Goal: Task Accomplishment & Management: Manage account settings

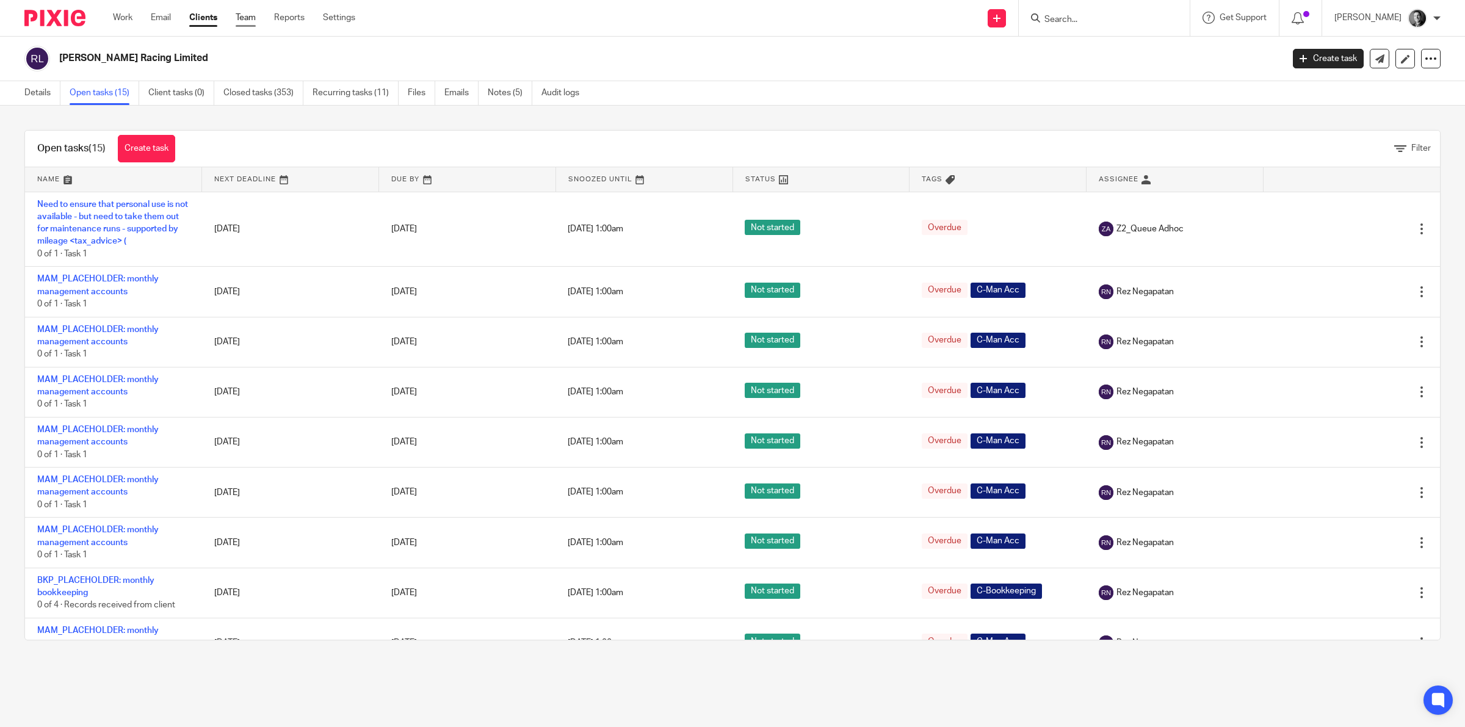
click at [254, 16] on link "Team" at bounding box center [246, 18] width 20 height 12
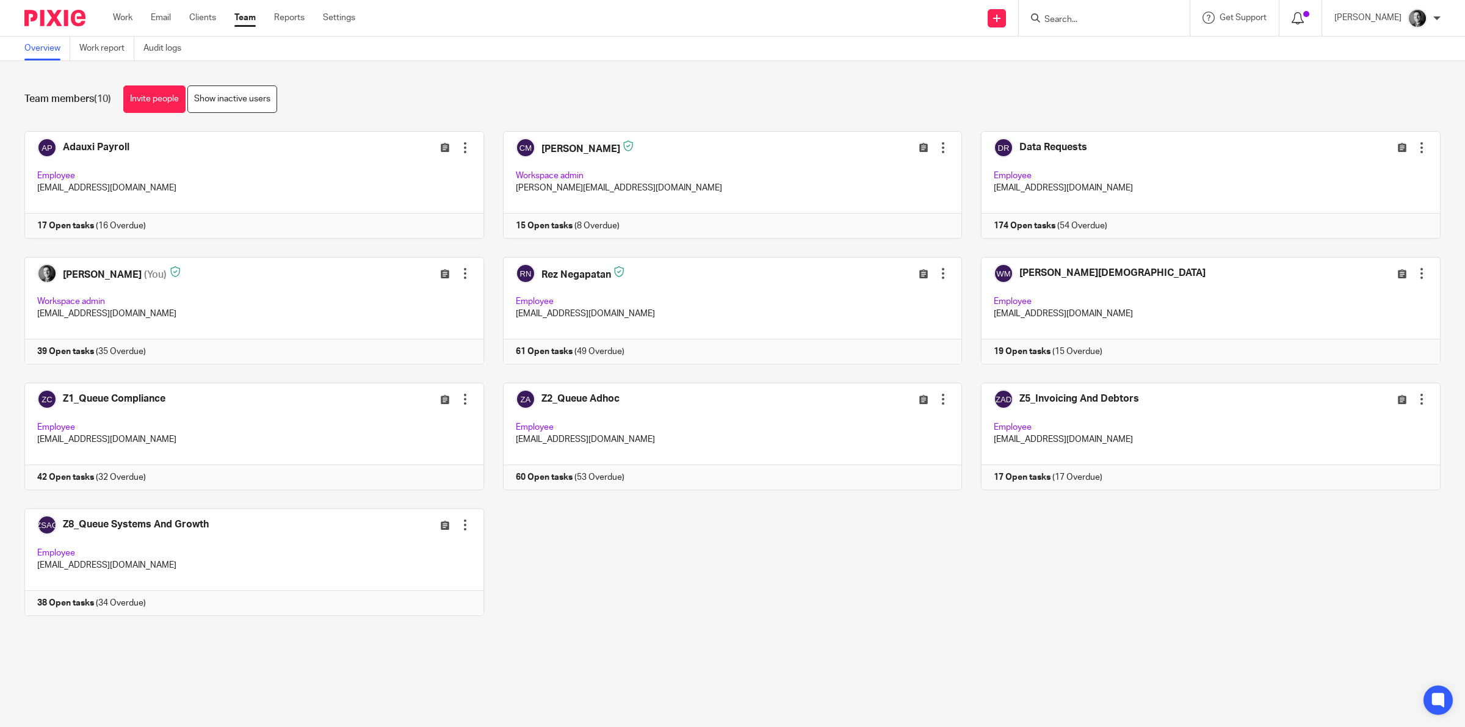
click at [1309, 23] on div at bounding box center [1300, 17] width 18 height 13
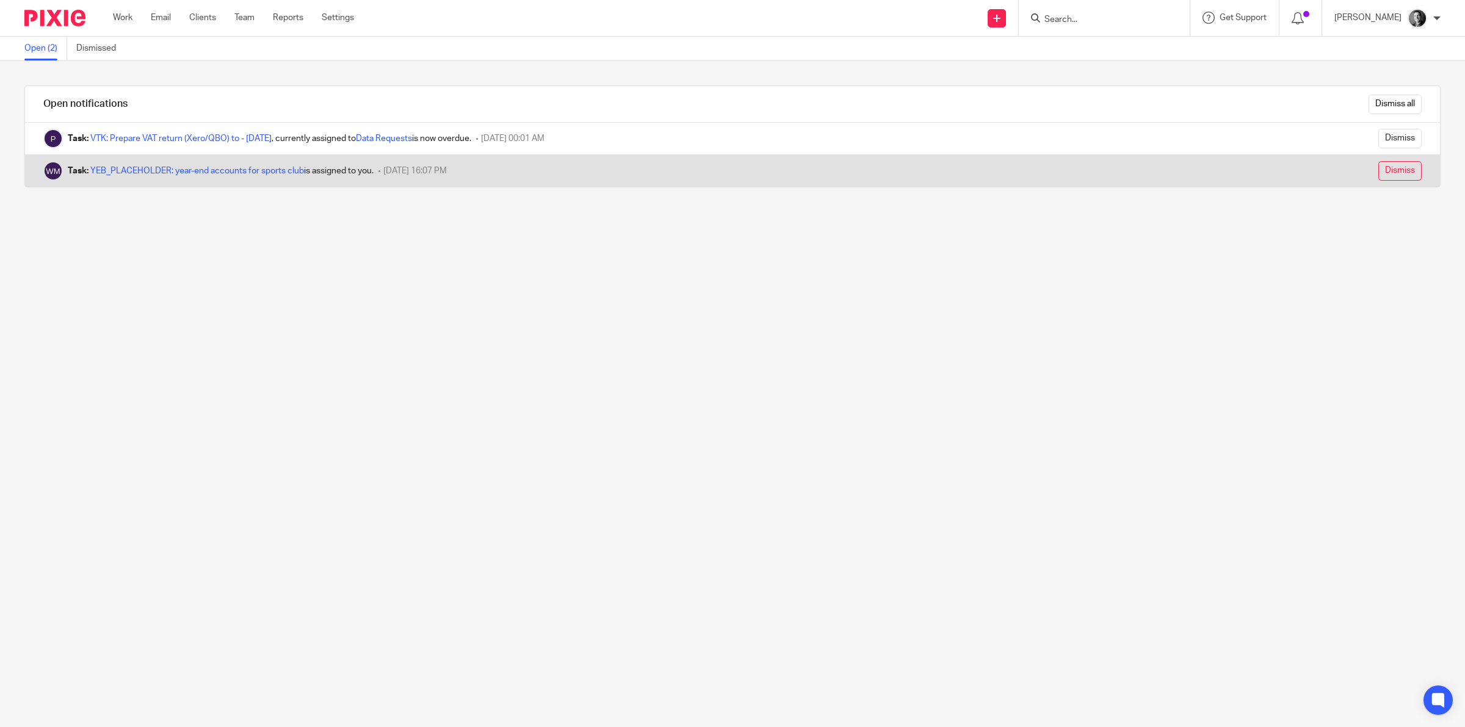
click at [1378, 173] on input "Dismiss" at bounding box center [1399, 171] width 43 height 20
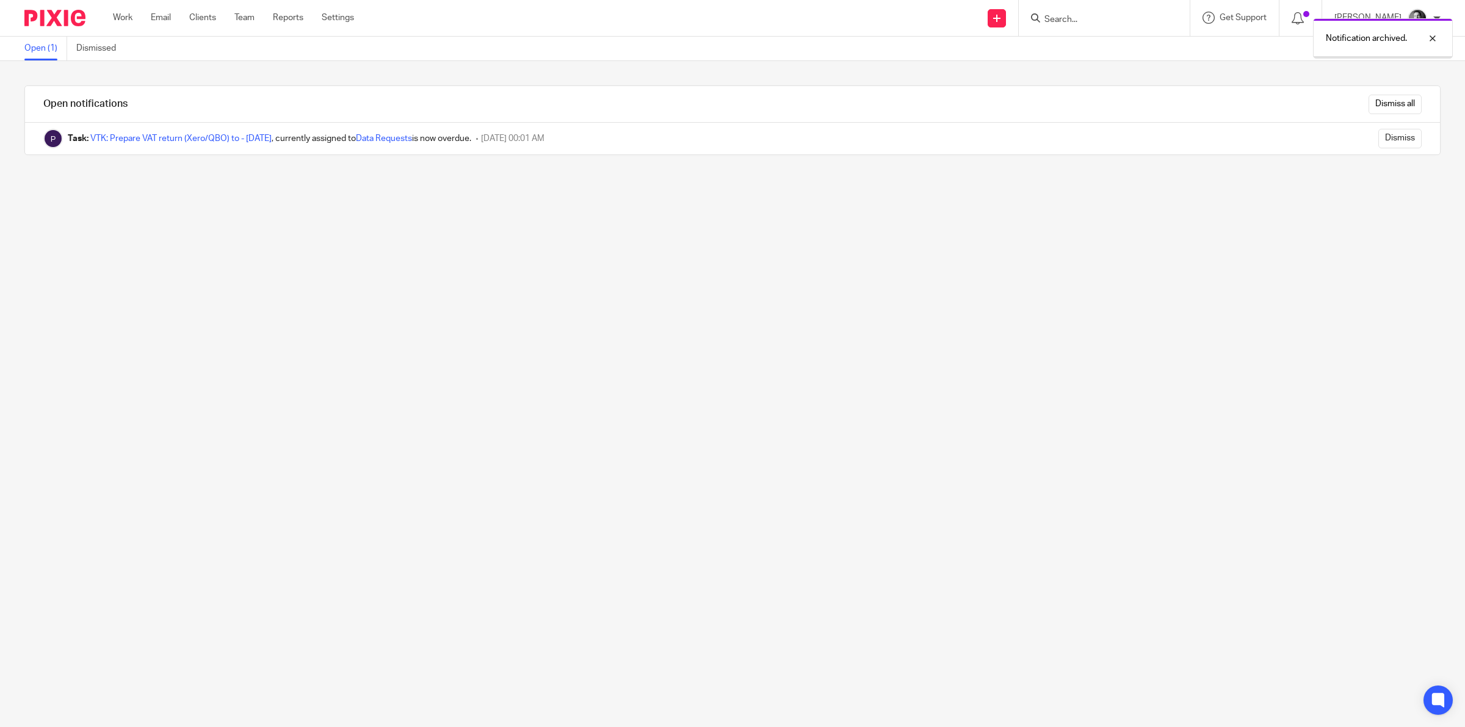
click at [223, 137] on link "VTK: Prepare VAT return (Xero/QBO) to - July 31, 2025" at bounding box center [180, 138] width 181 height 9
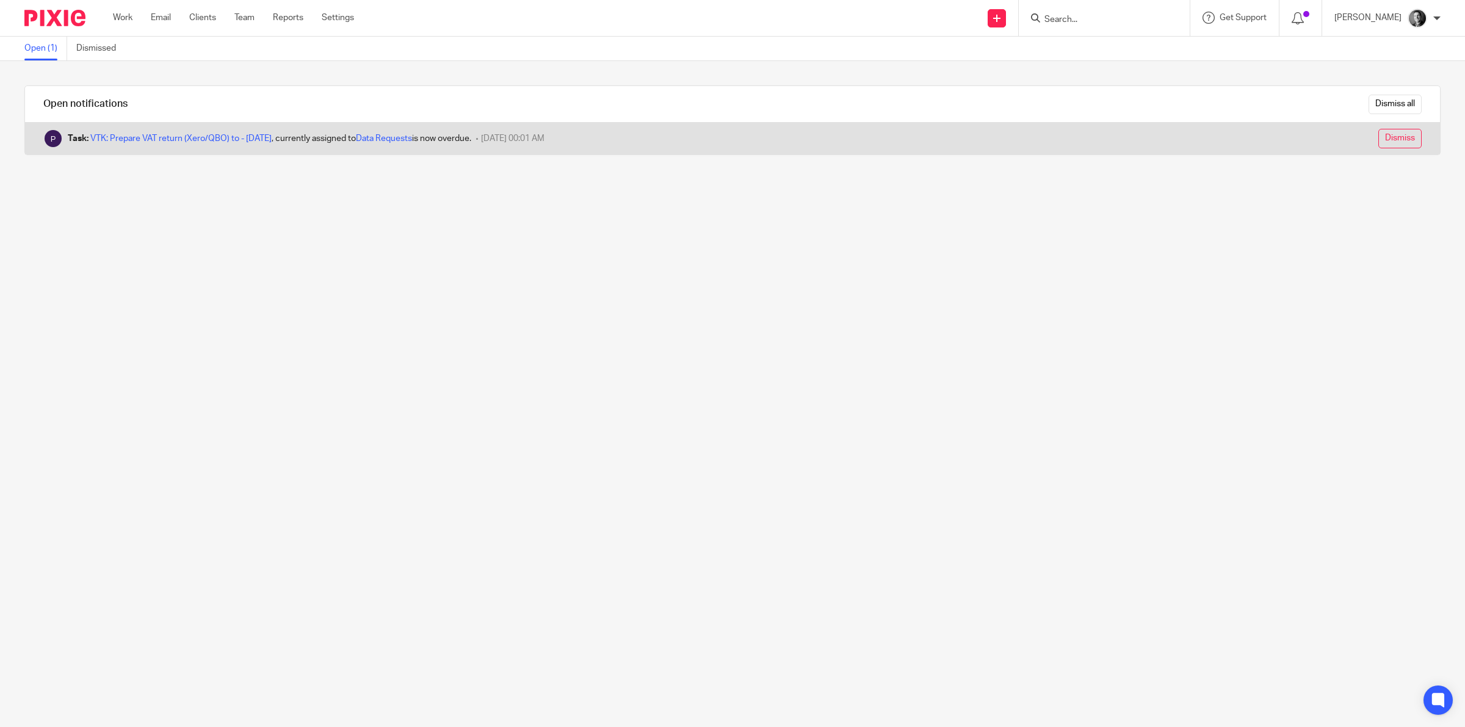
click at [1378, 145] on input "Dismiss" at bounding box center [1399, 139] width 43 height 20
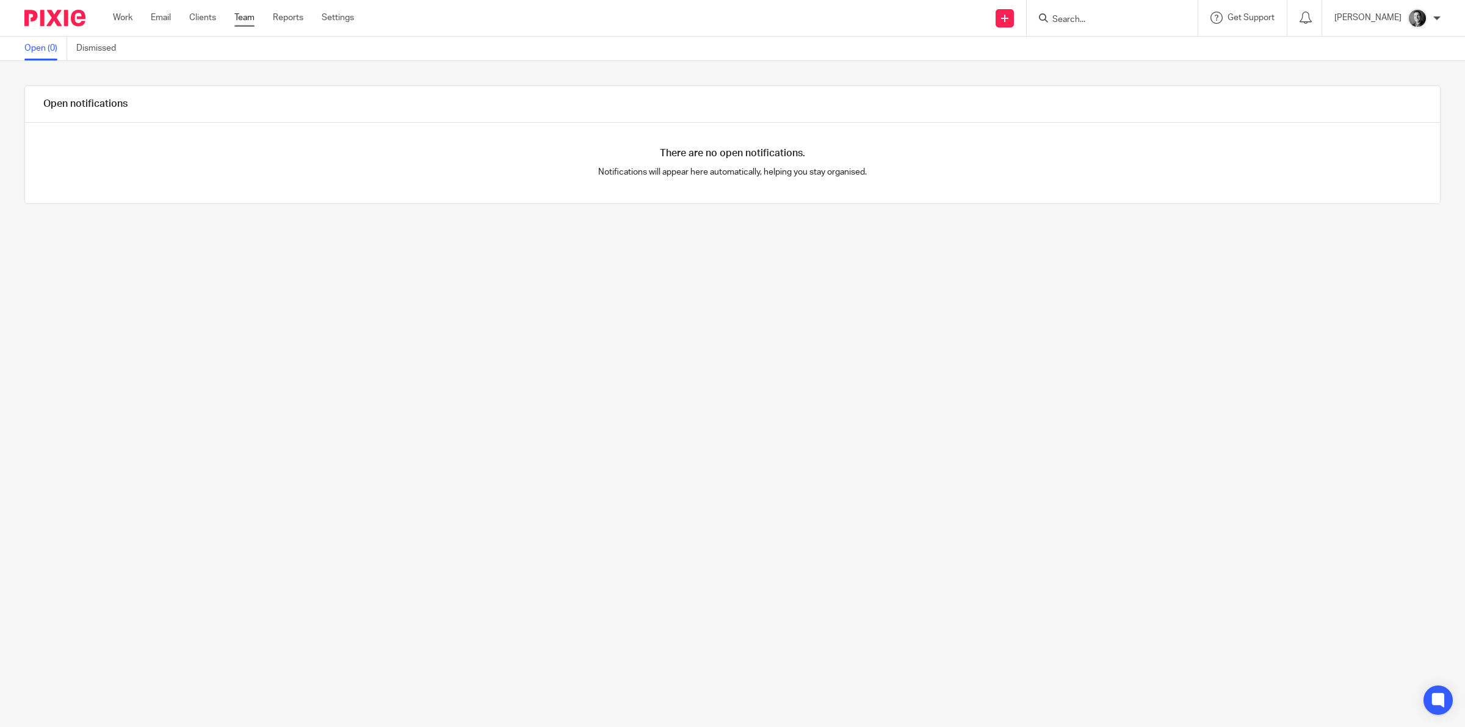
click at [244, 15] on link "Team" at bounding box center [244, 18] width 20 height 12
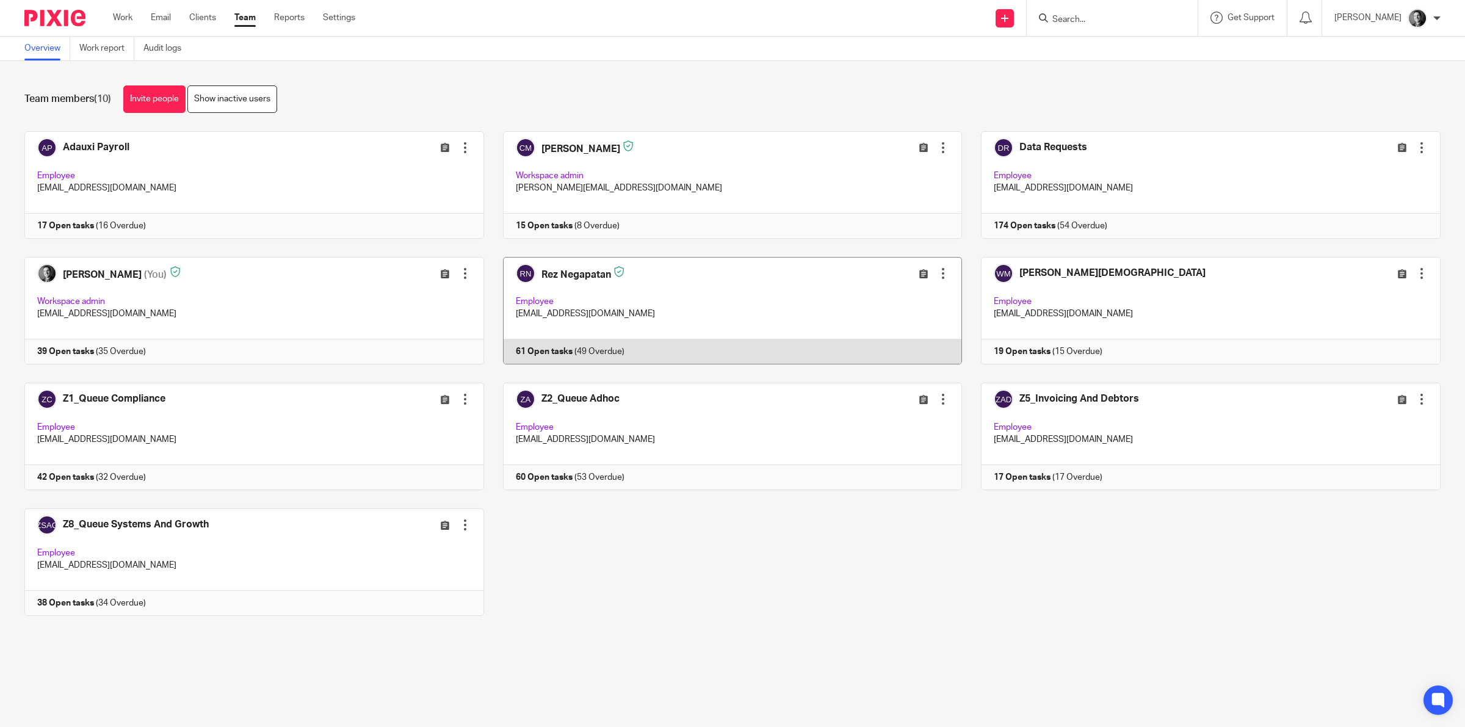
click at [528, 276] on link at bounding box center [723, 310] width 478 height 107
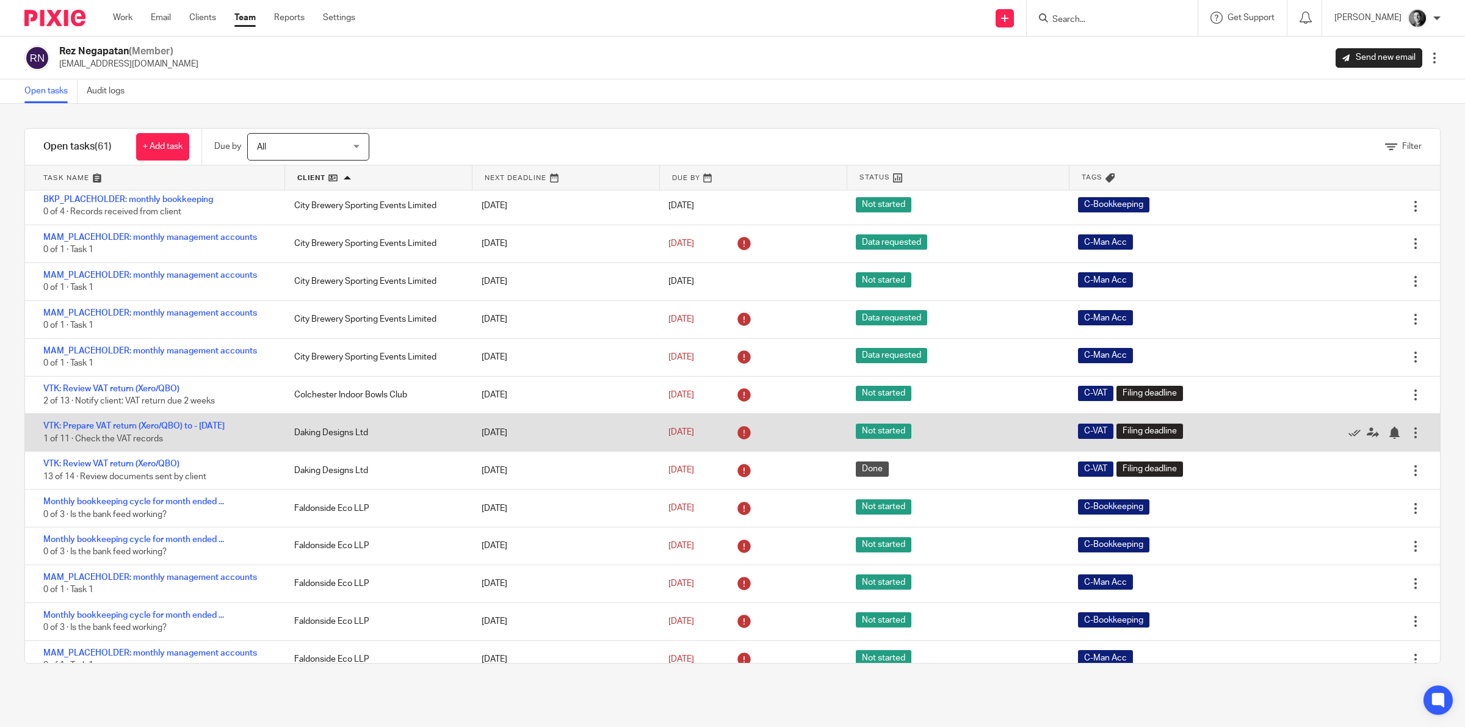
scroll to position [381, 0]
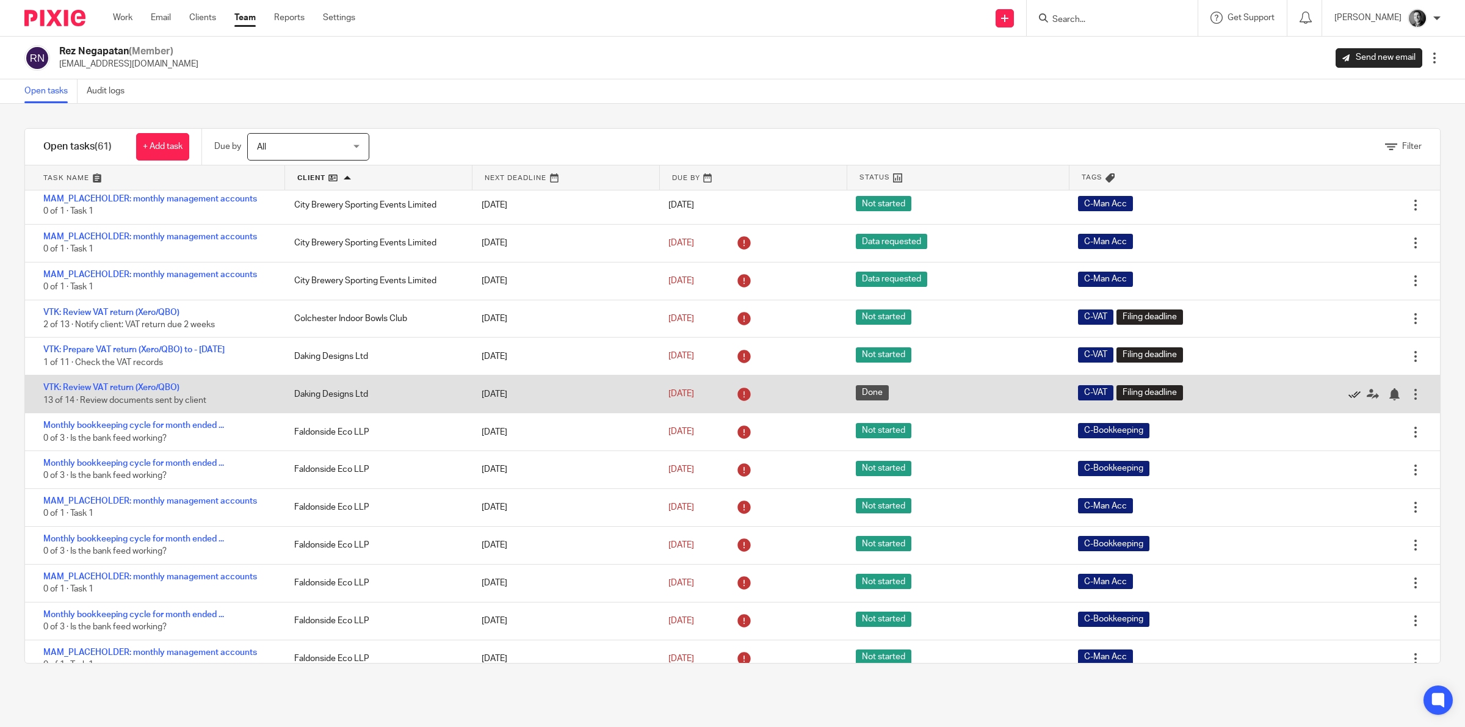
drag, startPoint x: 1319, startPoint y: 389, endPoint x: 1302, endPoint y: 397, distance: 18.6
click at [1348, 391] on icon at bounding box center [1354, 394] width 12 height 12
click at [1348, 392] on icon at bounding box center [1354, 394] width 12 height 12
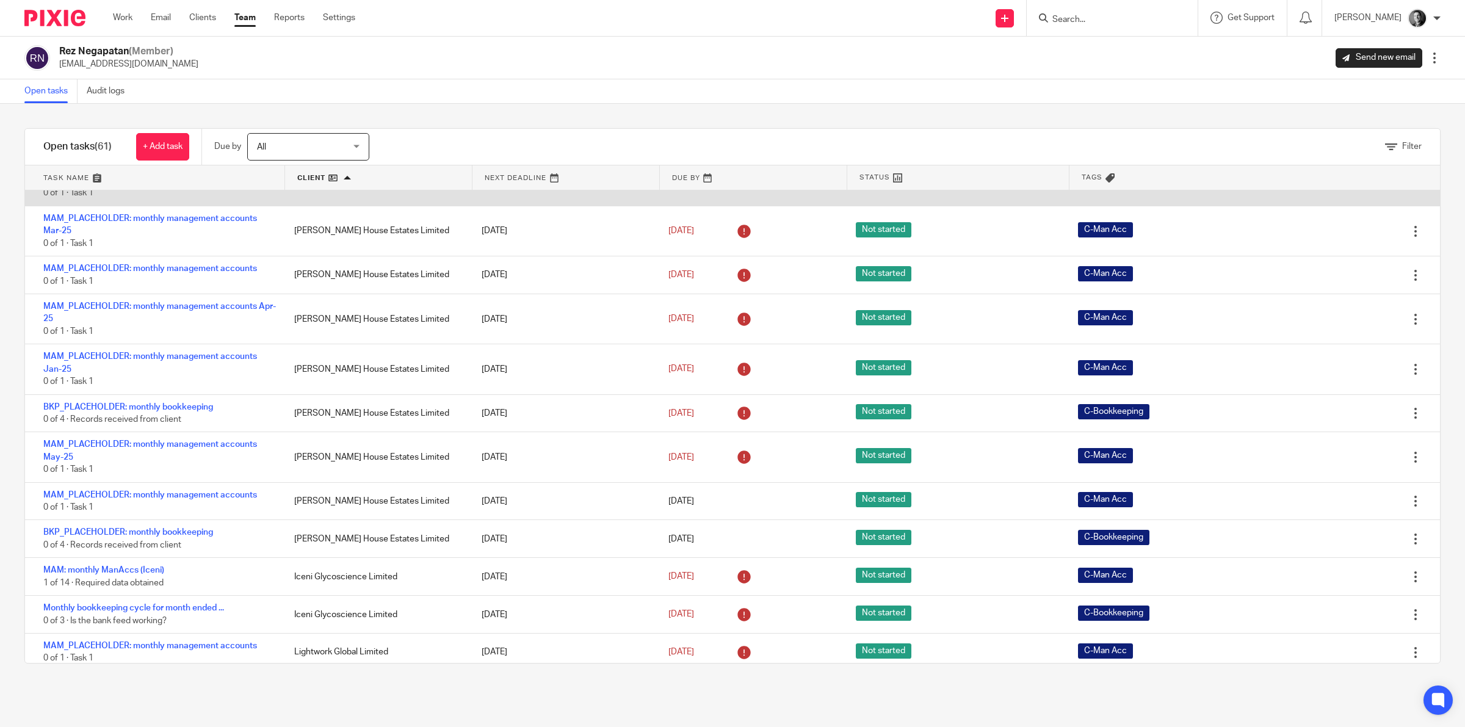
scroll to position [992, 0]
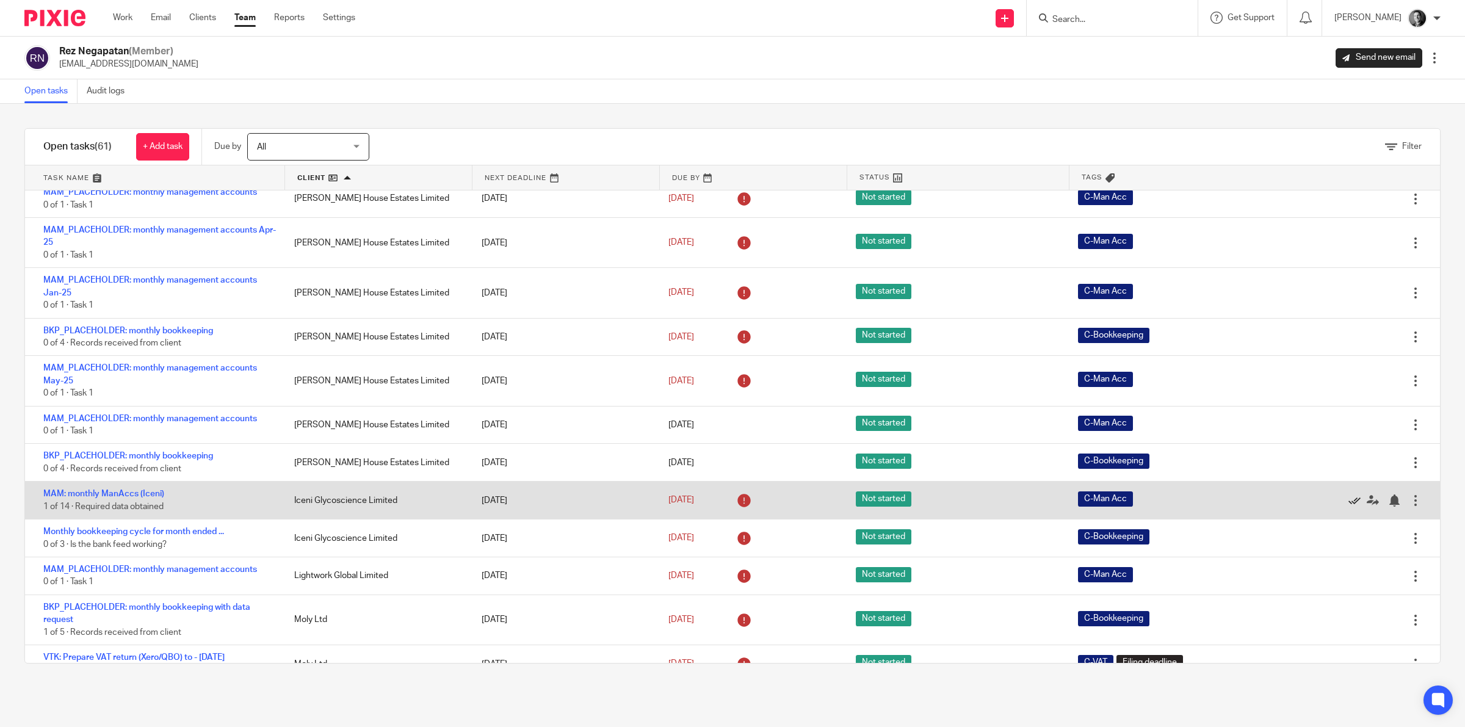
click at [1348, 498] on icon at bounding box center [1354, 500] width 12 height 12
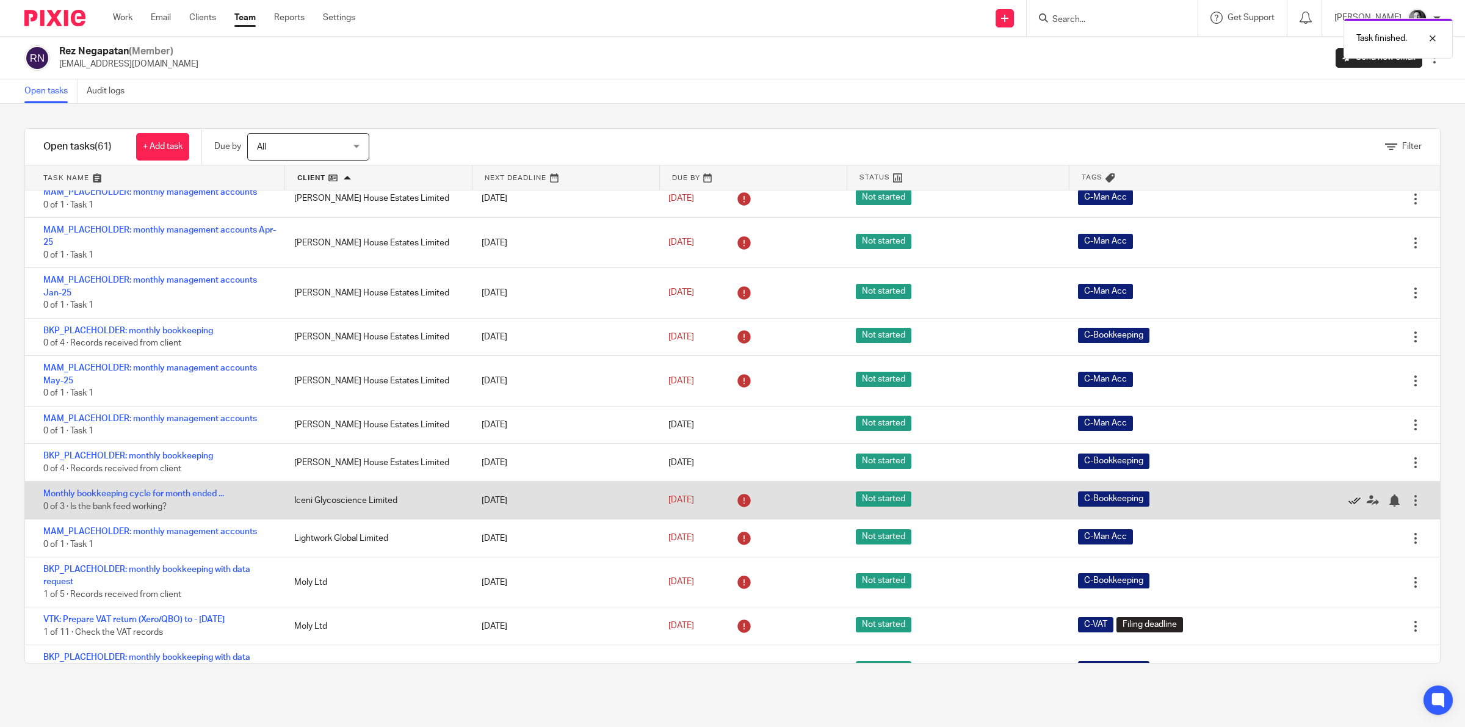
click at [1348, 498] on icon at bounding box center [1354, 500] width 12 height 12
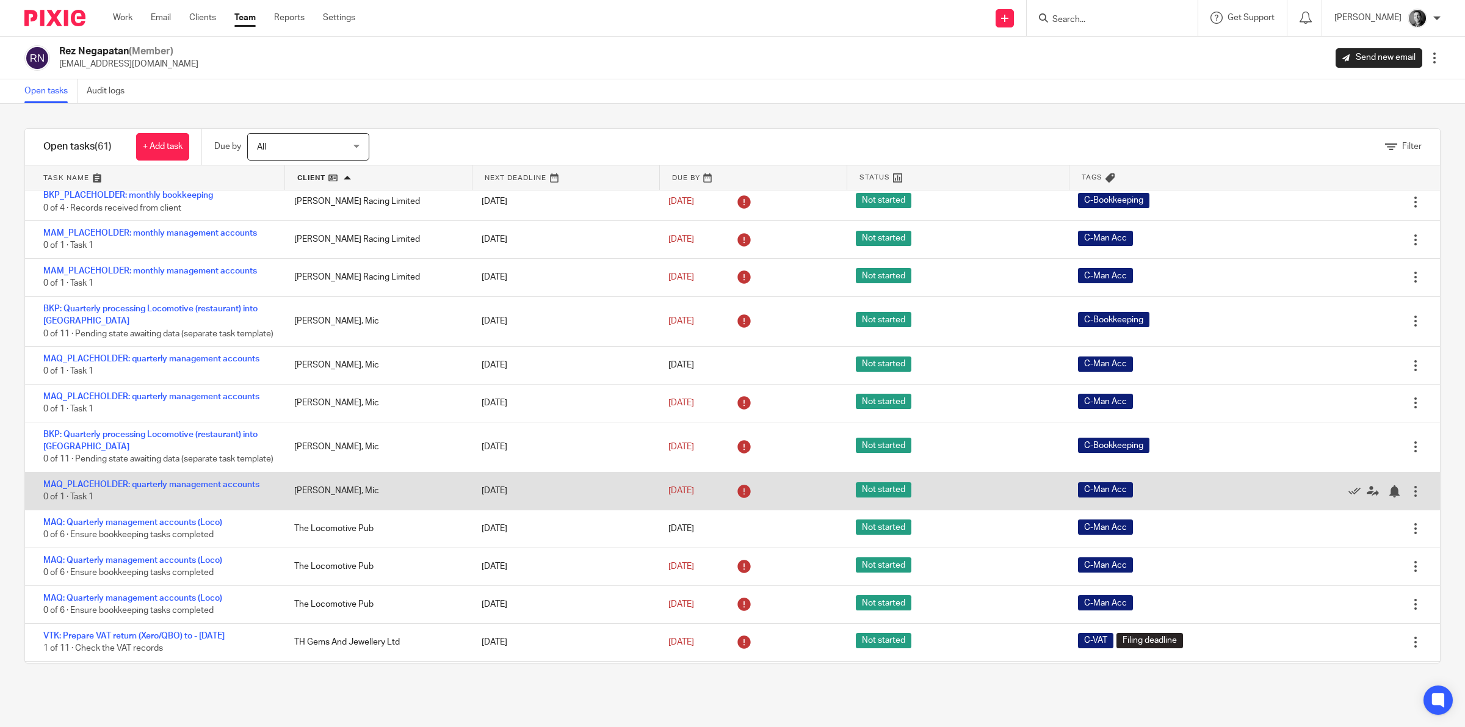
scroll to position [1892, 0]
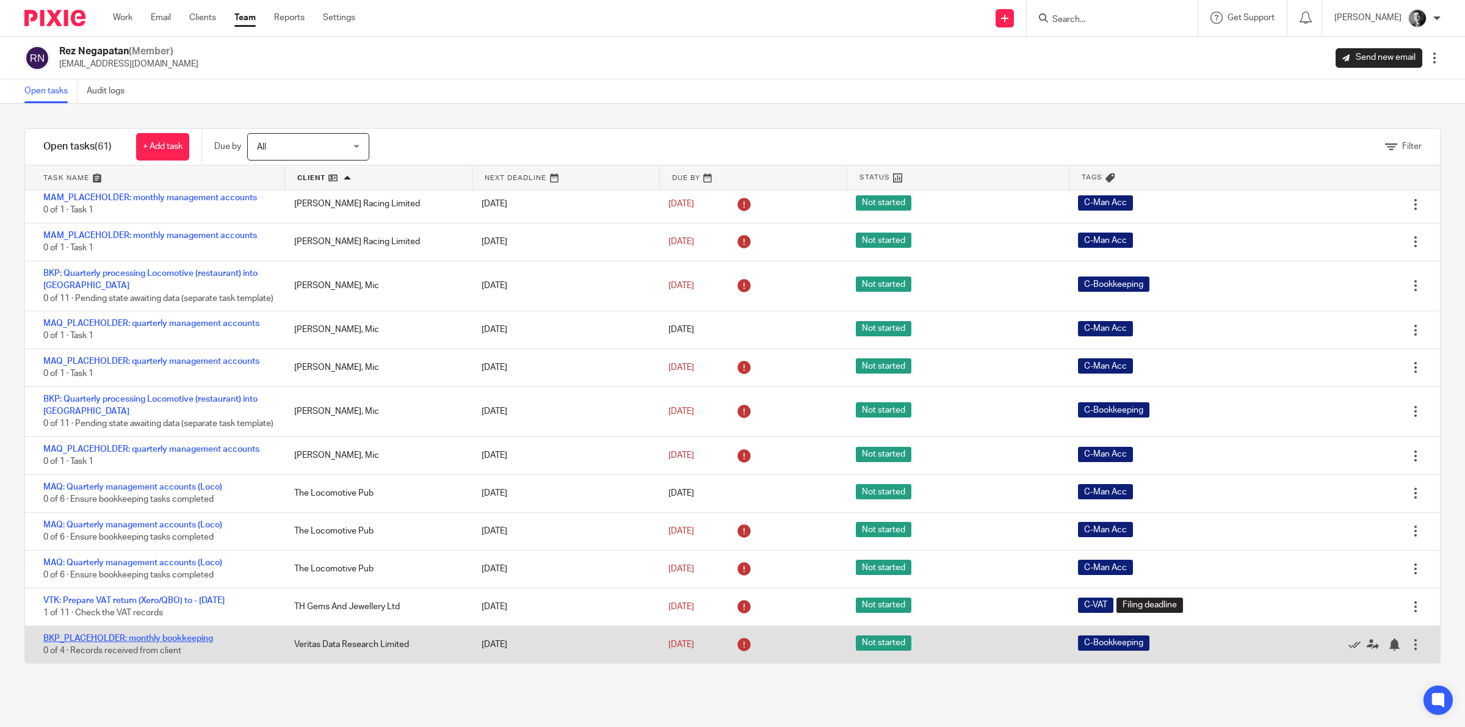
click at [153, 638] on link "BKP_PLACEHOLDER: monthly bookkeeping" at bounding box center [128, 638] width 170 height 9
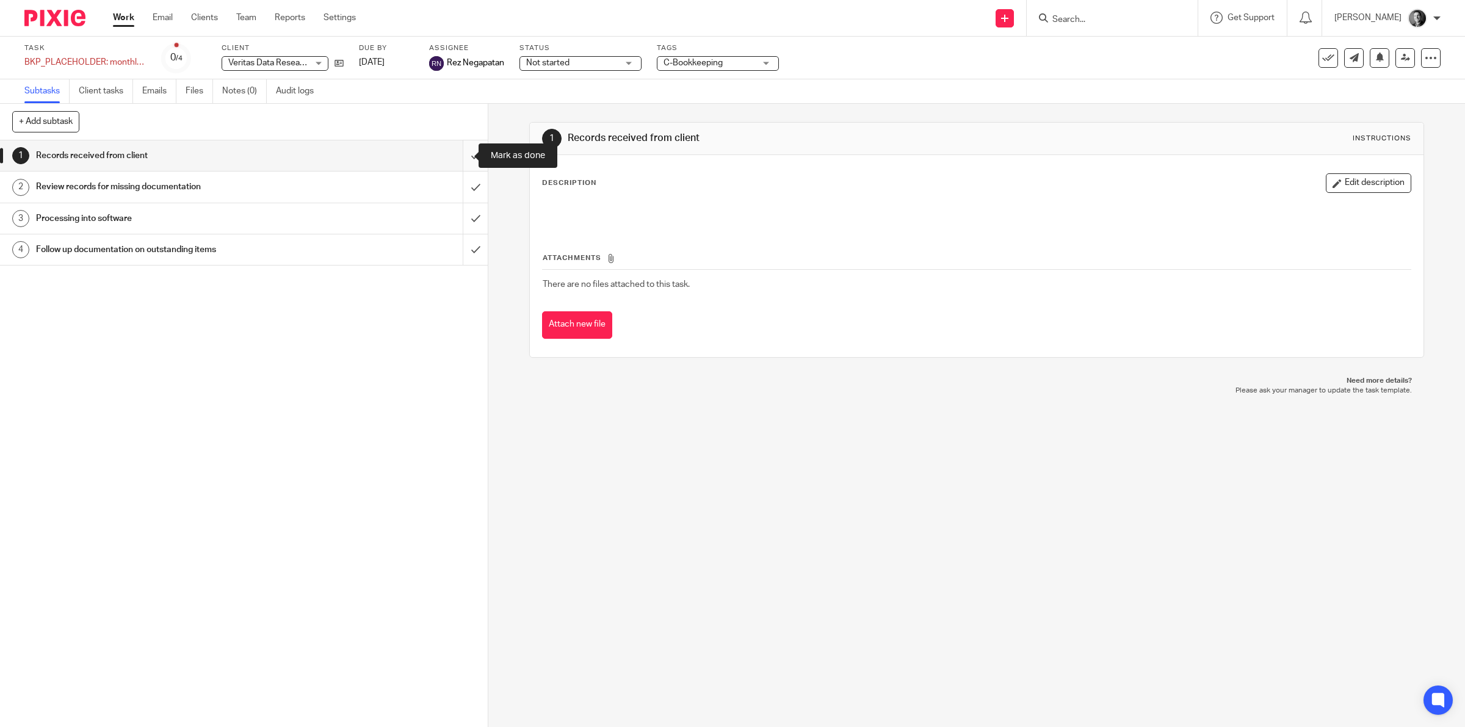
click at [464, 159] on input "submit" at bounding box center [244, 155] width 488 height 31
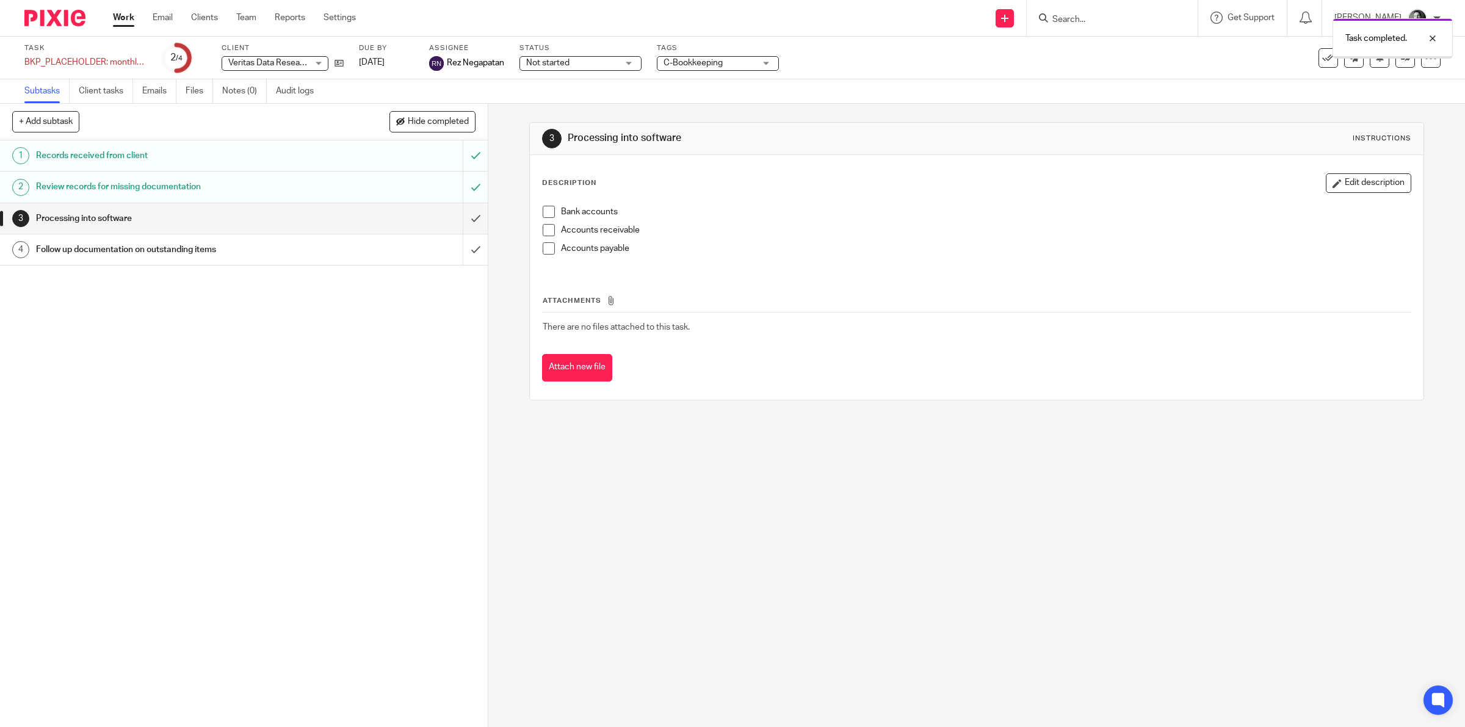
click at [462, 217] on input "submit" at bounding box center [244, 218] width 488 height 31
